Goal: Navigation & Orientation: Find specific page/section

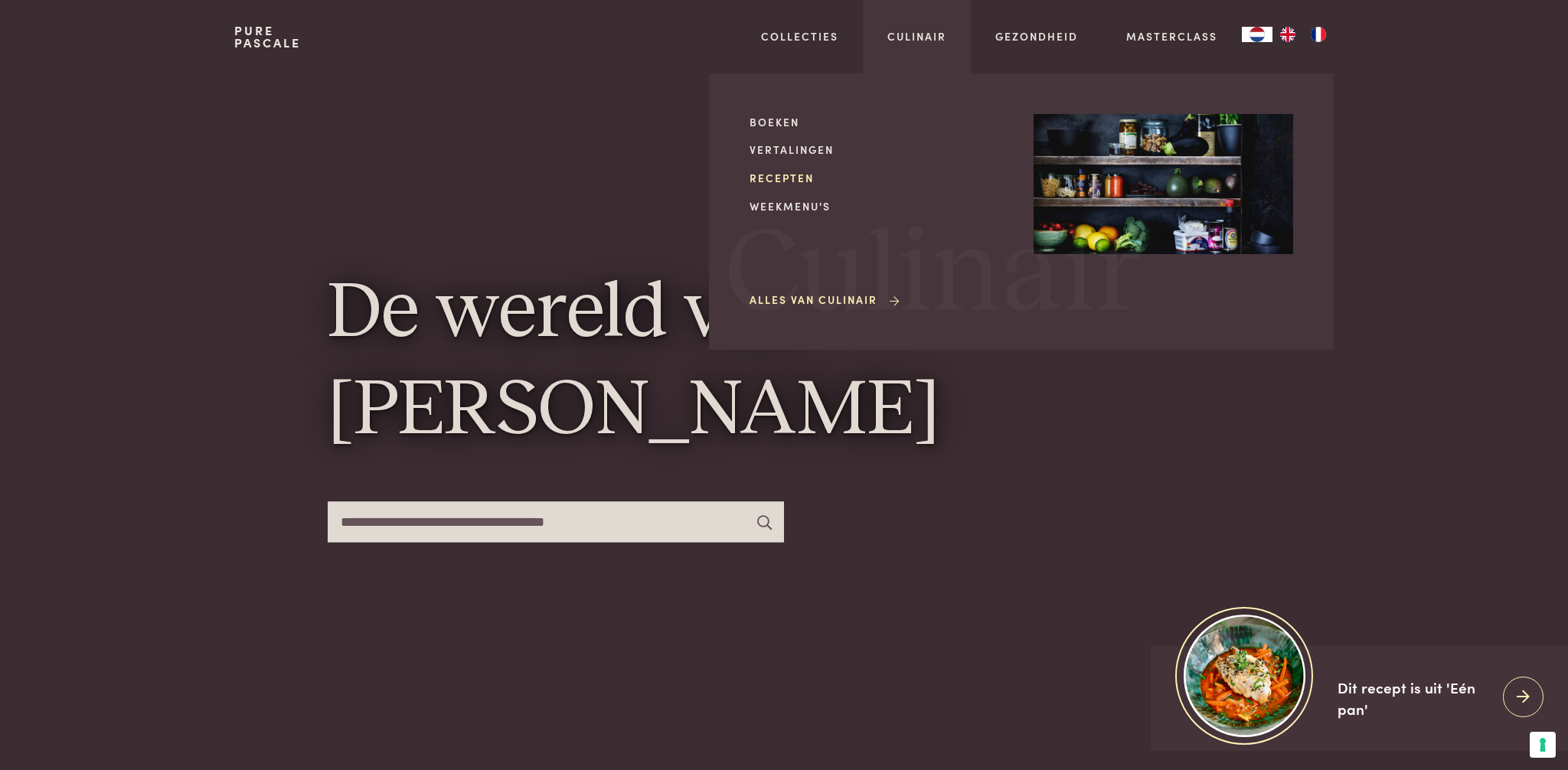
click at [788, 177] on link "Recepten" at bounding box center [879, 178] width 259 height 16
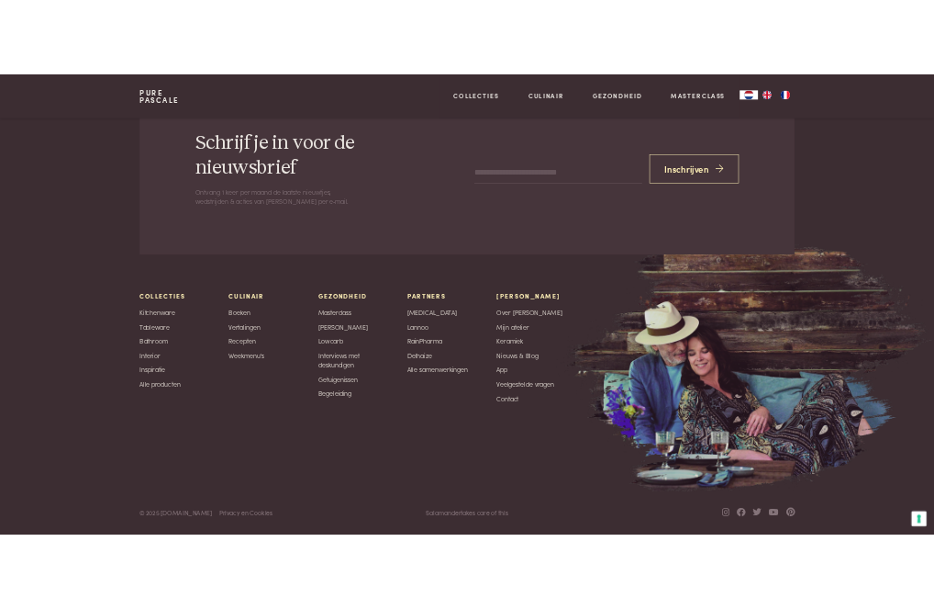
scroll to position [7199, 0]
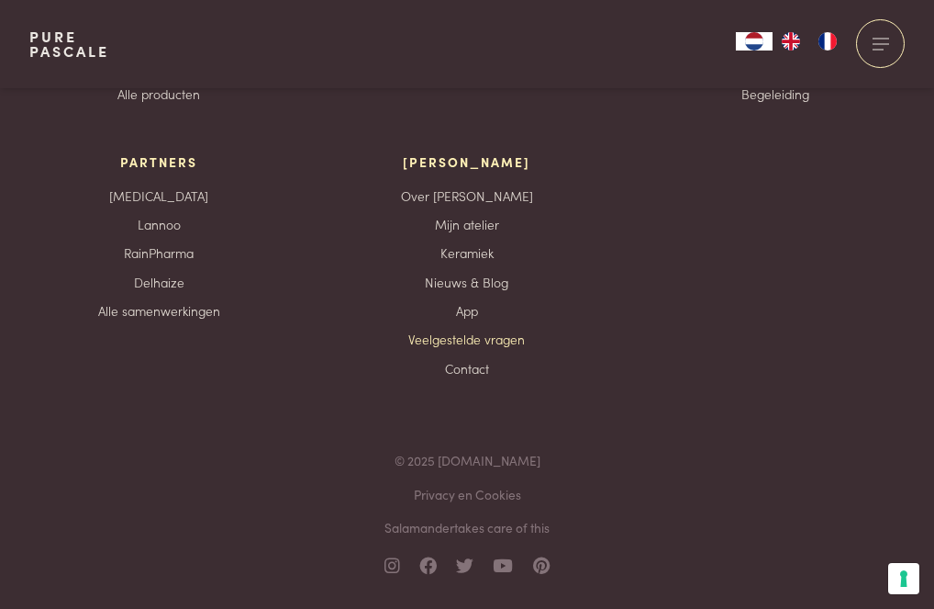
click at [465, 341] on link "Veelgestelde vragen" at bounding box center [466, 339] width 117 height 19
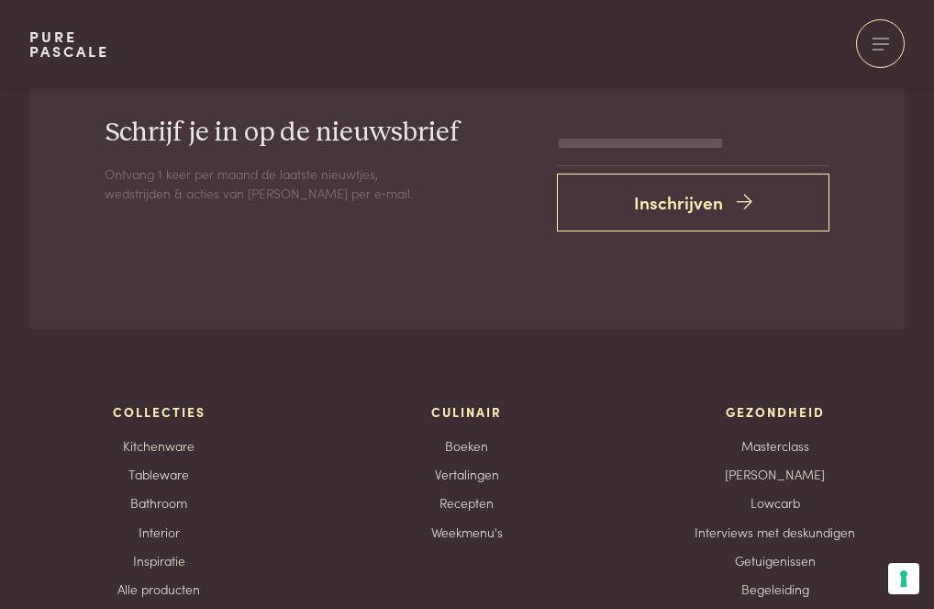
scroll to position [2939, 0]
